Goal: Task Accomplishment & Management: Manage account settings

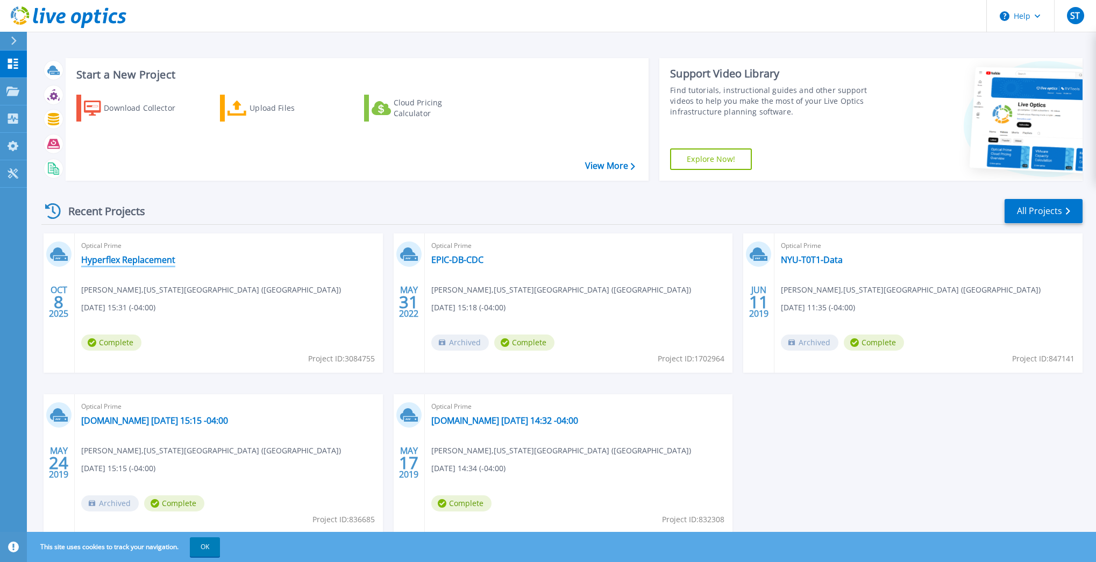
click at [129, 260] on link "Hyperflex Replacement" at bounding box center [128, 259] width 94 height 11
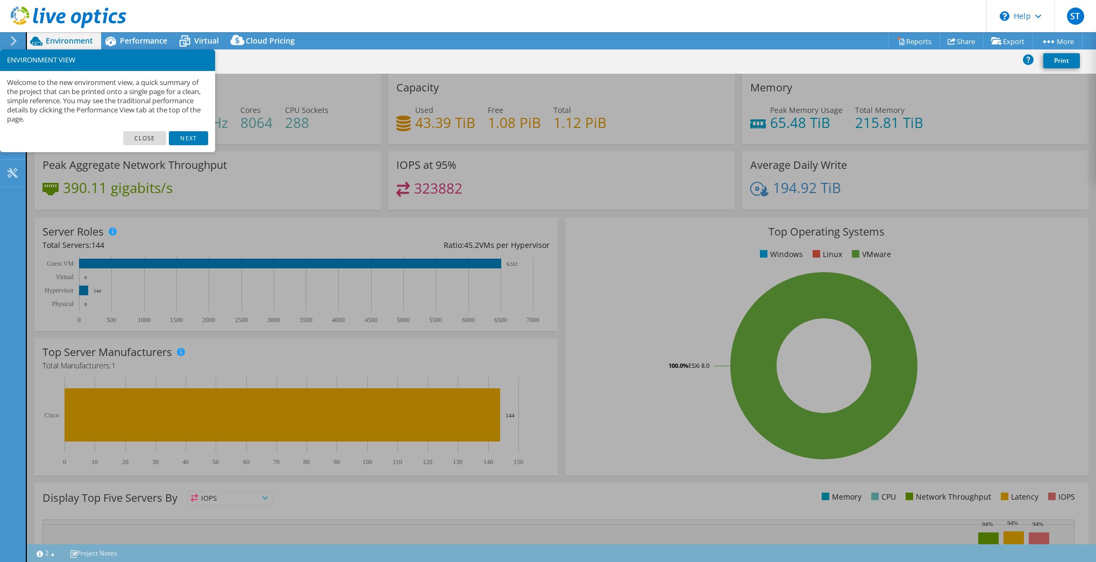
select select "USD"
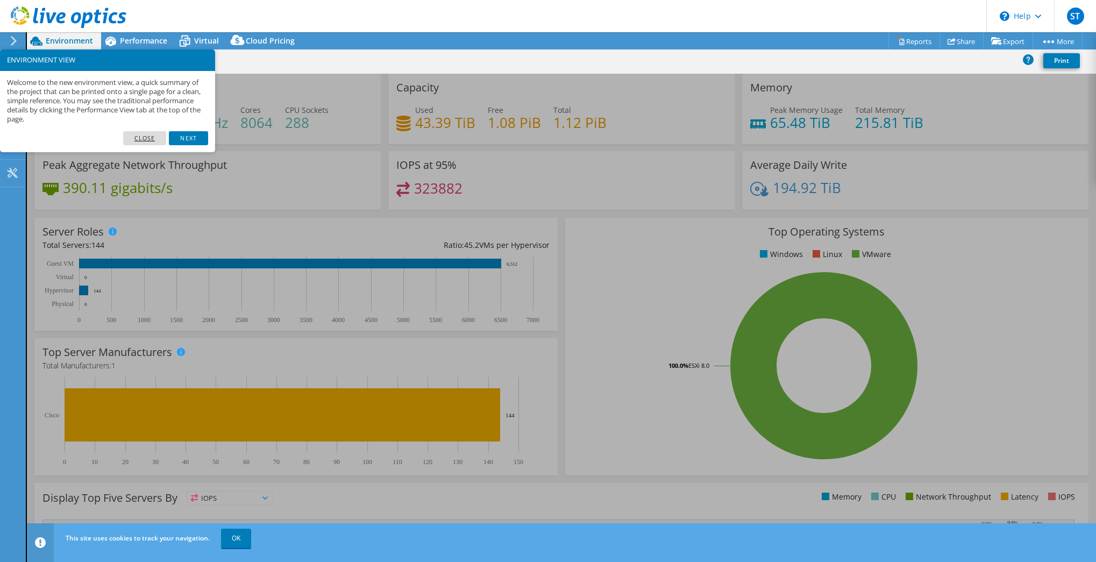
click at [155, 139] on link "Close" at bounding box center [145, 138] width 44 height 14
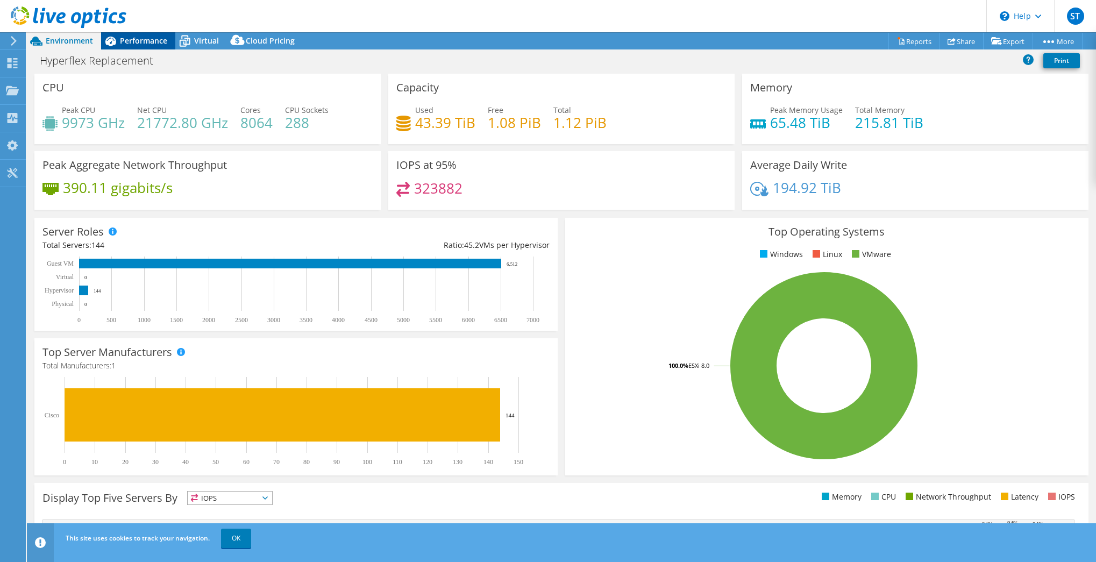
click at [137, 47] on div "Performance" at bounding box center [138, 40] width 74 height 17
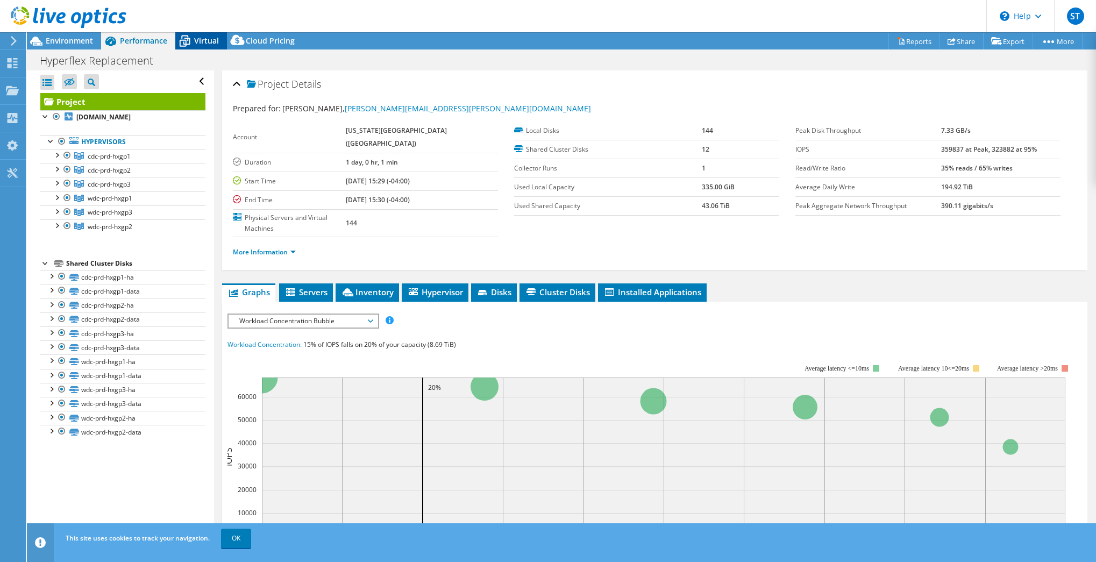
click at [201, 42] on span "Virtual" at bounding box center [206, 40] width 25 height 10
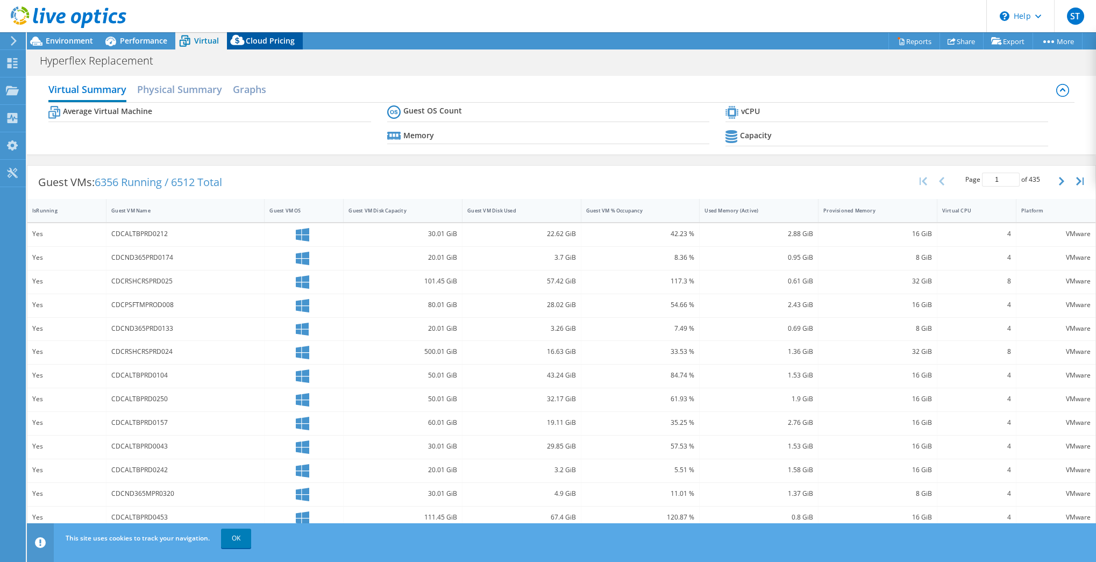
click at [263, 41] on span "Cloud Pricing" at bounding box center [270, 40] width 49 height 10
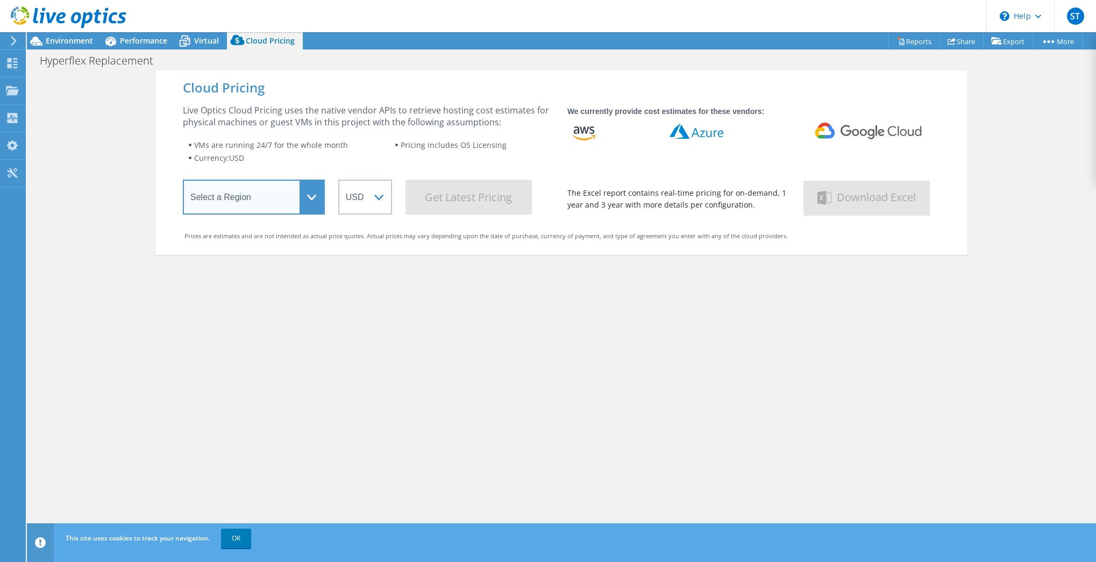
click at [280, 194] on select "Select a Region Asia Pacific (Hong Kong) Asia Pacific (Mumbai) Asia Pacific (Se…" at bounding box center [254, 197] width 142 height 35
select select "USEast"
click at [183, 182] on select "Select a Region Asia Pacific (Hong Kong) Asia Pacific (Mumbai) Asia Pacific (Se…" at bounding box center [254, 197] width 142 height 35
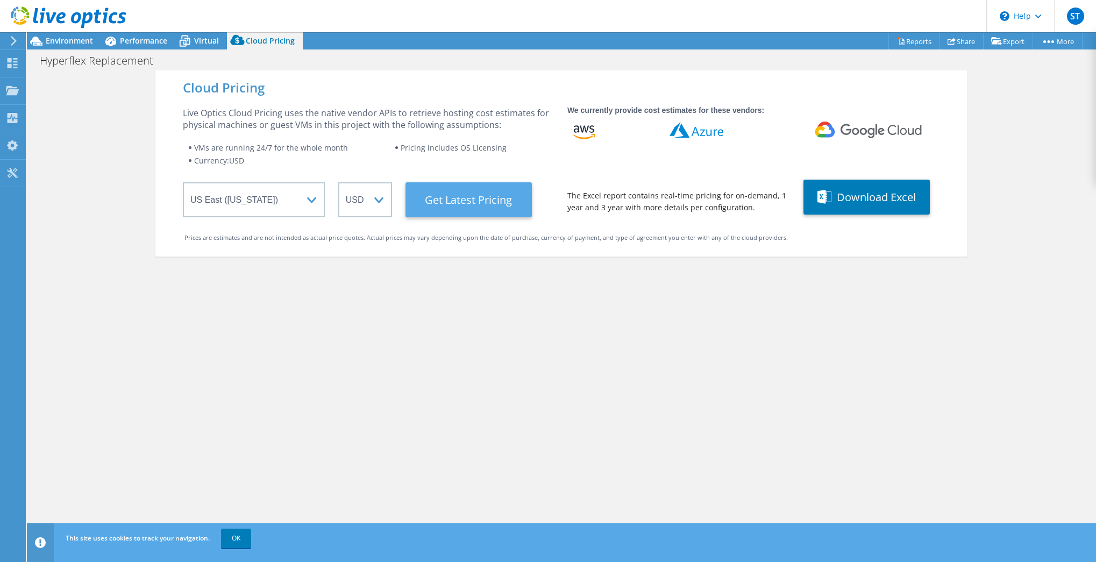
click at [472, 206] on Latest "Get Latest Pricing" at bounding box center [468, 199] width 126 height 35
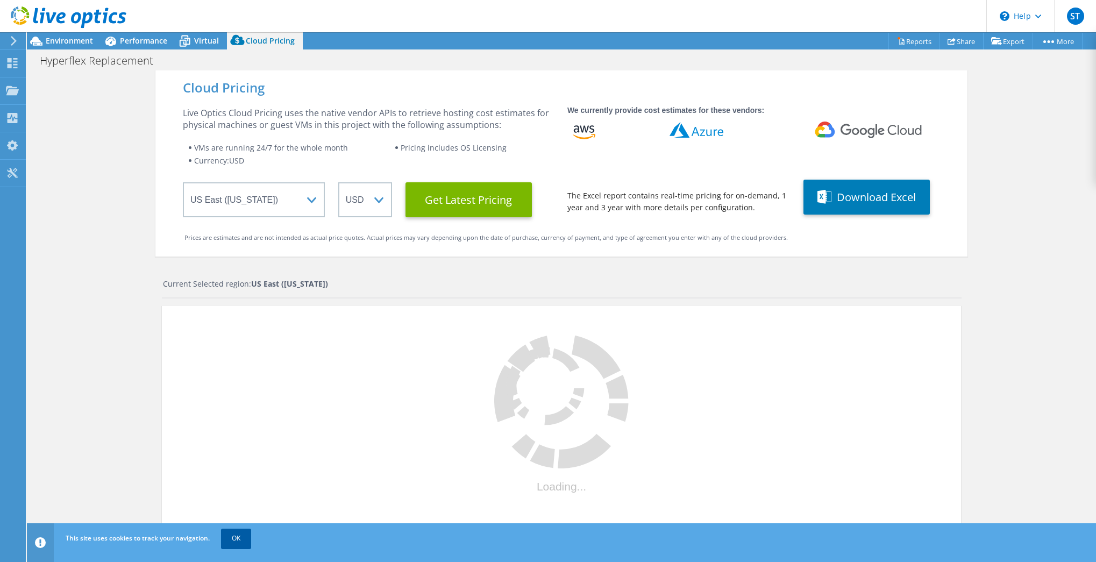
click at [241, 536] on link "OK" at bounding box center [236, 538] width 30 height 19
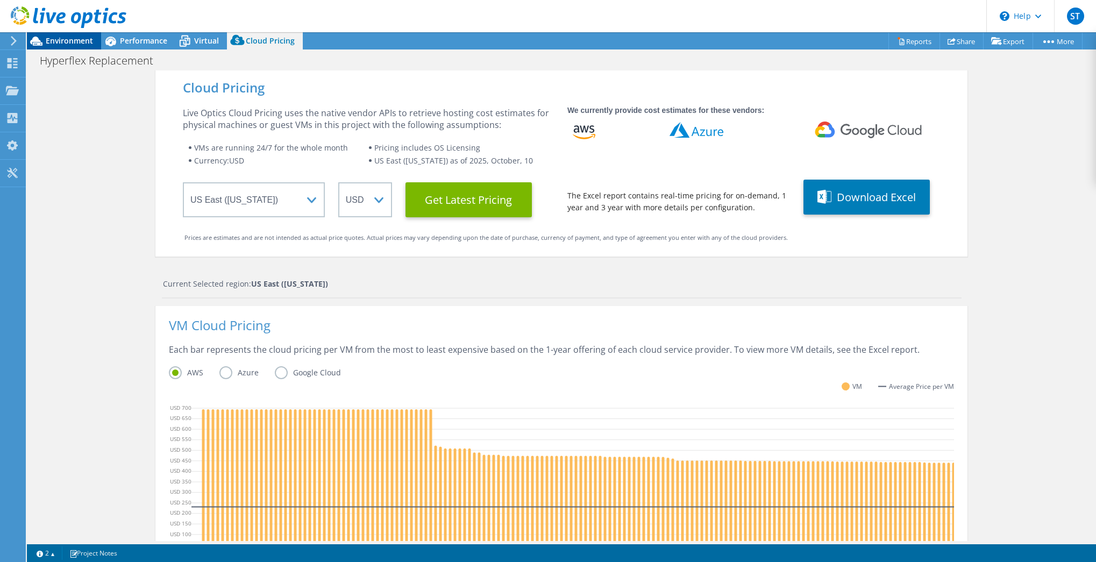
click at [58, 45] on span "Environment" at bounding box center [69, 40] width 47 height 10
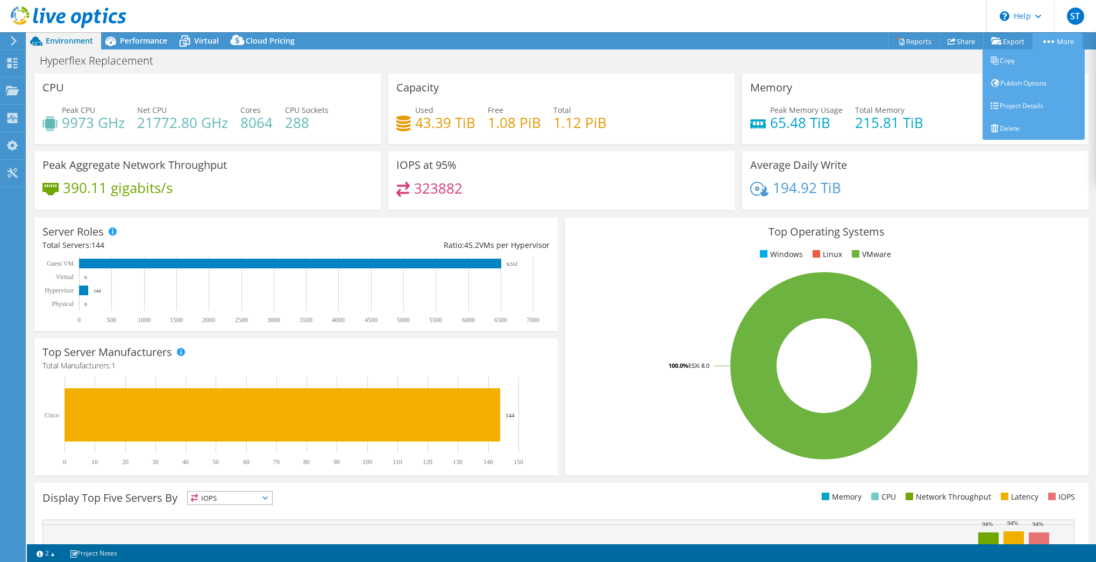
click at [1044, 40] on icon at bounding box center [1048, 41] width 11 height 3
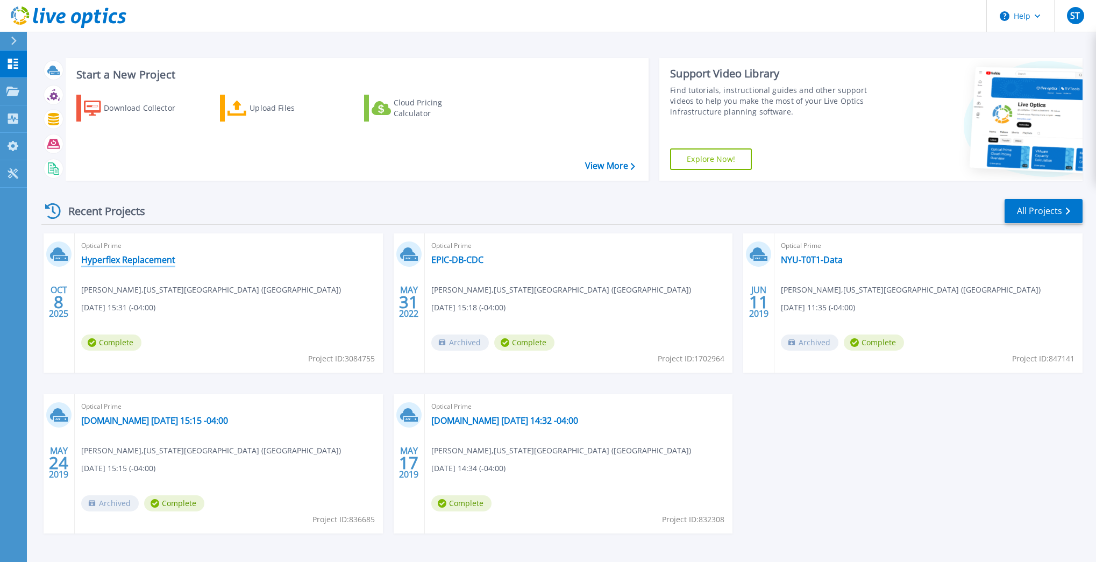
click at [122, 260] on link "Hyperflex Replacement" at bounding box center [128, 259] width 94 height 11
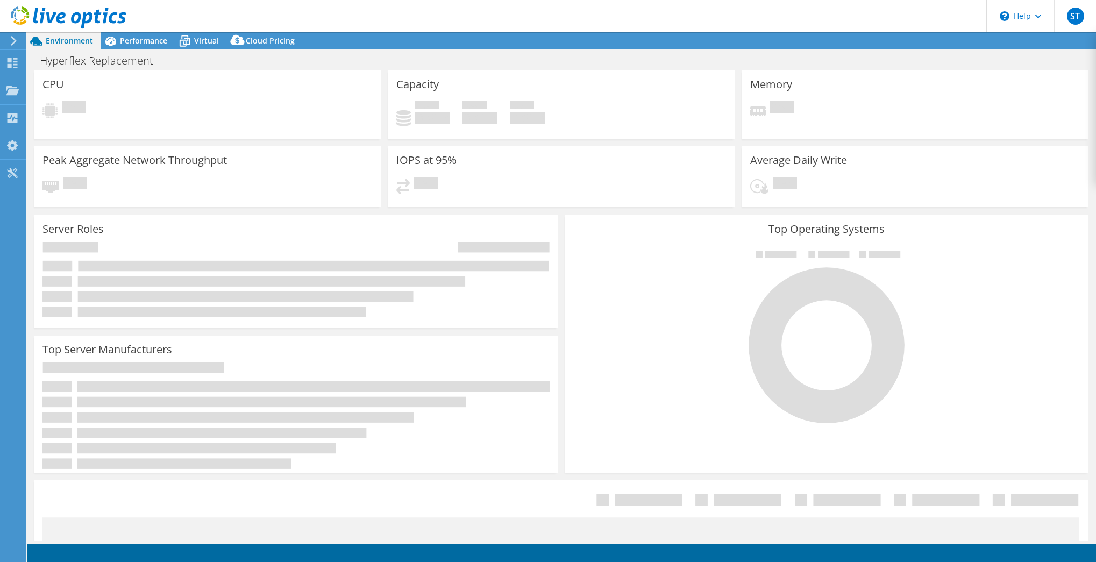
select select "USEast"
select select "USD"
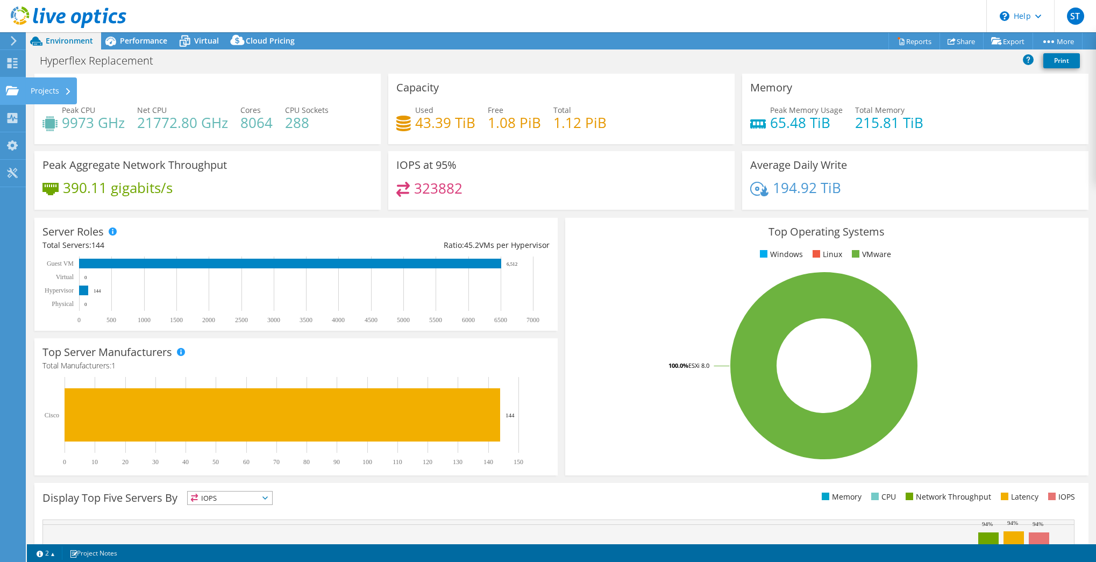
click at [45, 89] on div "Projects" at bounding box center [51, 90] width 52 height 27
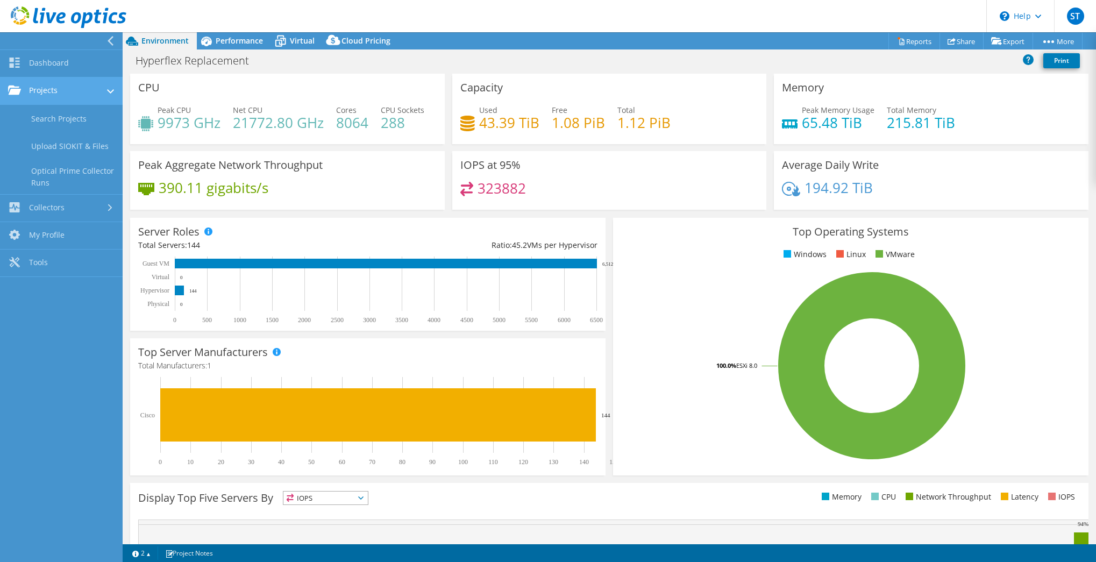
click at [40, 92] on link "Projects" at bounding box center [61, 90] width 123 height 27
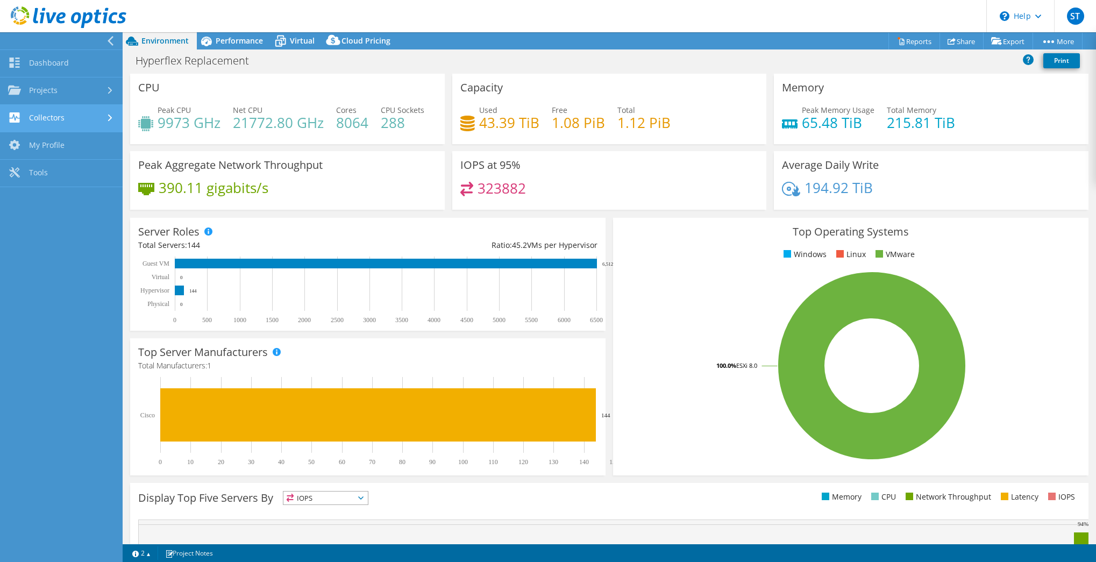
click at [53, 123] on link "Collectors" at bounding box center [61, 118] width 123 height 27
click at [586, 66] on div "Hyperflex Replacement Print" at bounding box center [609, 61] width 973 height 20
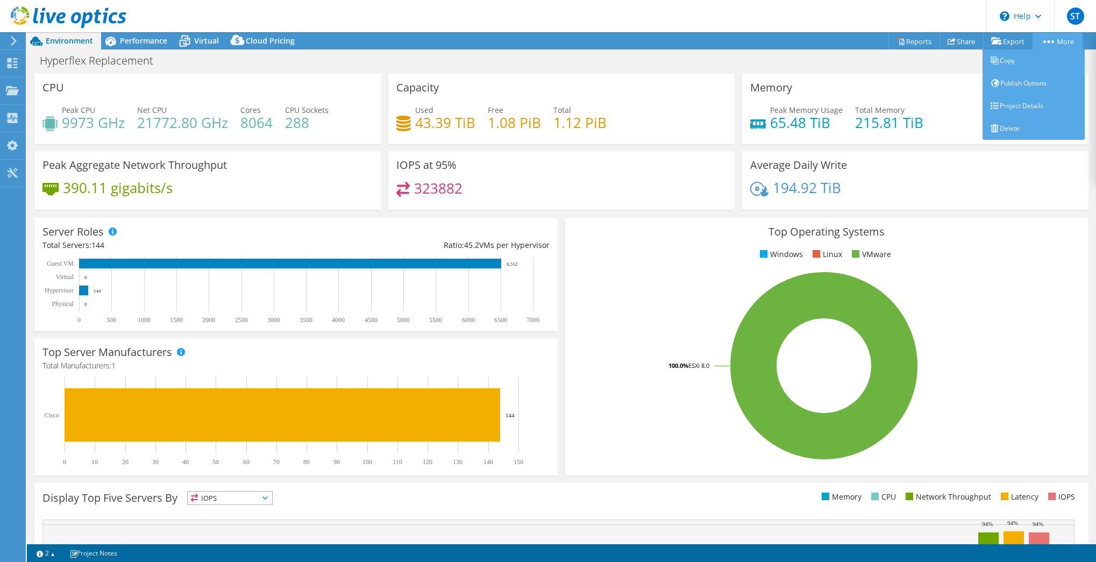
click at [1058, 38] on link "More" at bounding box center [1057, 41] width 50 height 17
click at [1035, 103] on link "Project Details" at bounding box center [1033, 106] width 102 height 23
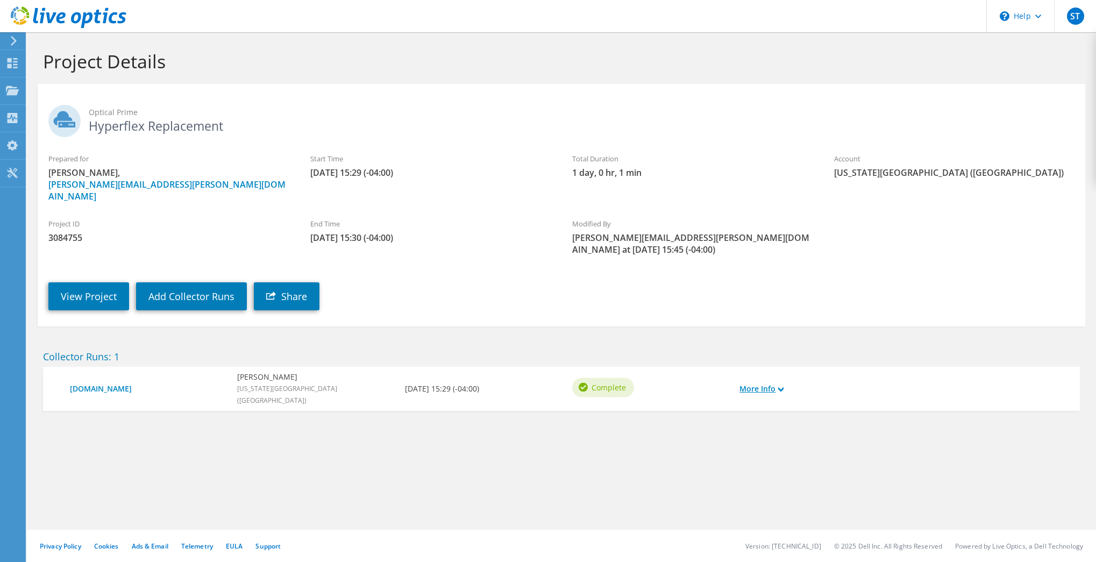
click at [750, 383] on link "More Info" at bounding box center [761, 389] width 44 height 12
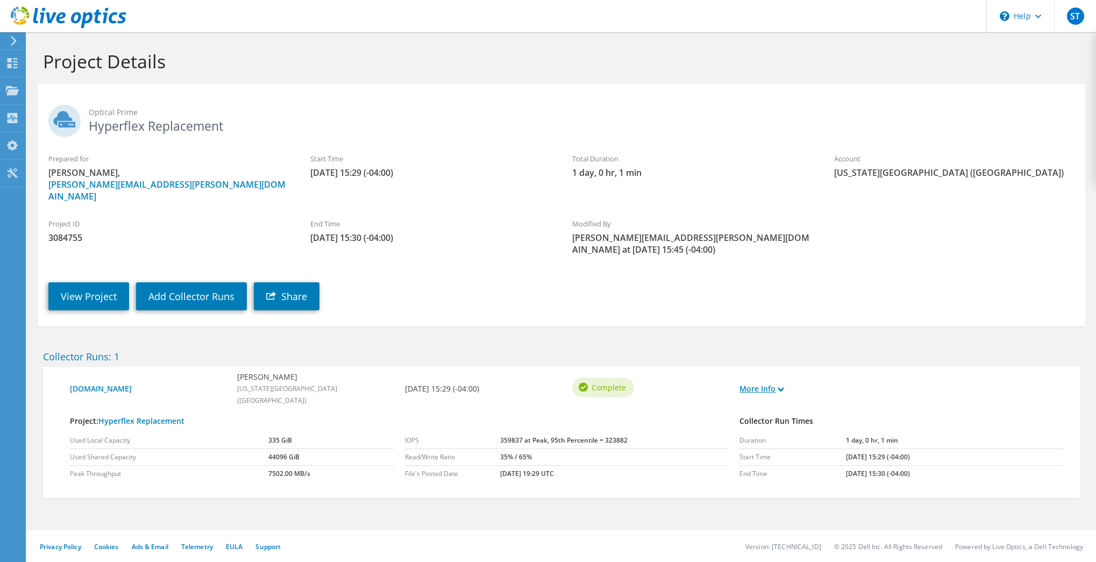
click at [750, 383] on link "More Info" at bounding box center [761, 389] width 44 height 12
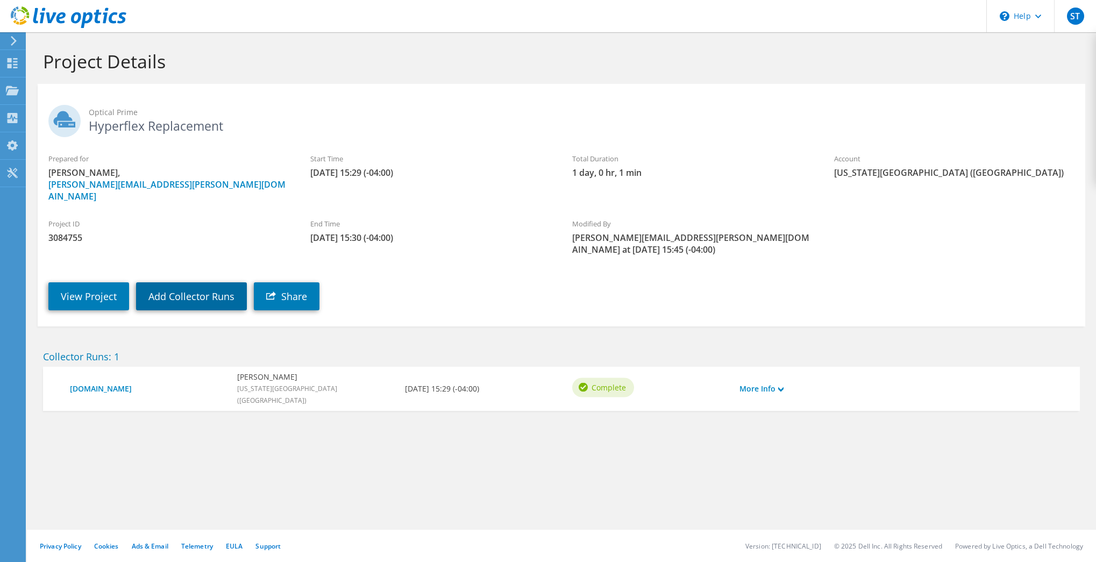
click at [180, 288] on link "Add Collector Runs" at bounding box center [191, 296] width 111 height 28
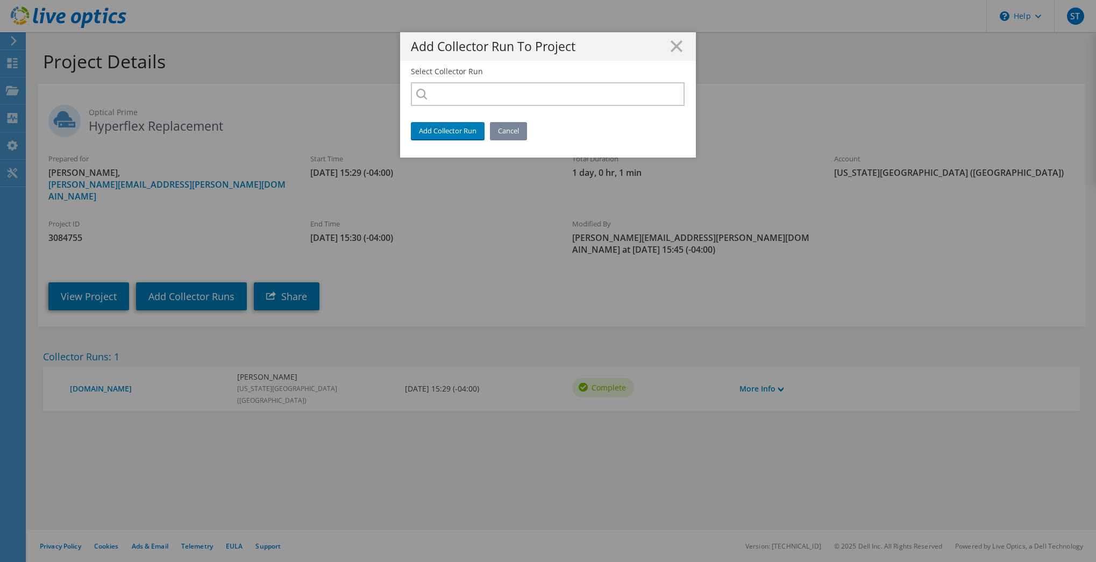
click at [506, 134] on link "Cancel" at bounding box center [508, 130] width 37 height 17
